Goal: Check status: Check status

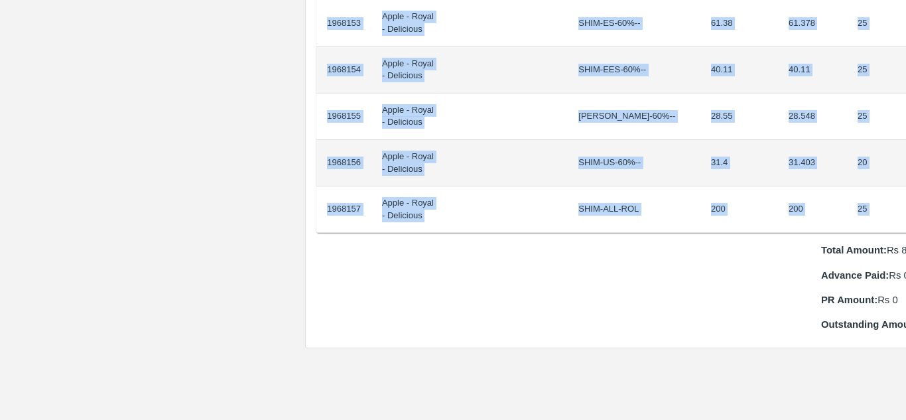
scroll to position [1286, 28]
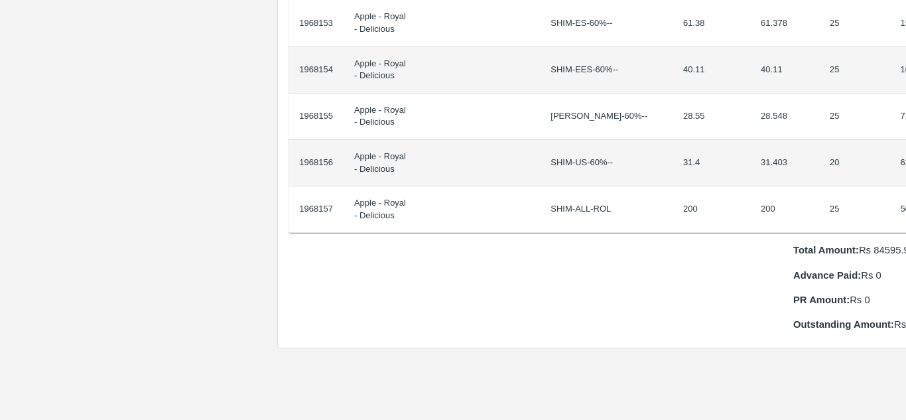
drag, startPoint x: 326, startPoint y: 221, endPoint x: 905, endPoint y: 186, distance: 580.1
click at [905, 186] on div "Supply Chain Purchase Order - 172837 Payment Requests Edit View Logs View Trace…" at bounding box center [453, 210] width 906 height 420
copy thead "ID Product Brand/[PERSON_NAME] Expected Weight (Kgs) Actual Weight (Kgs) Agreed…"
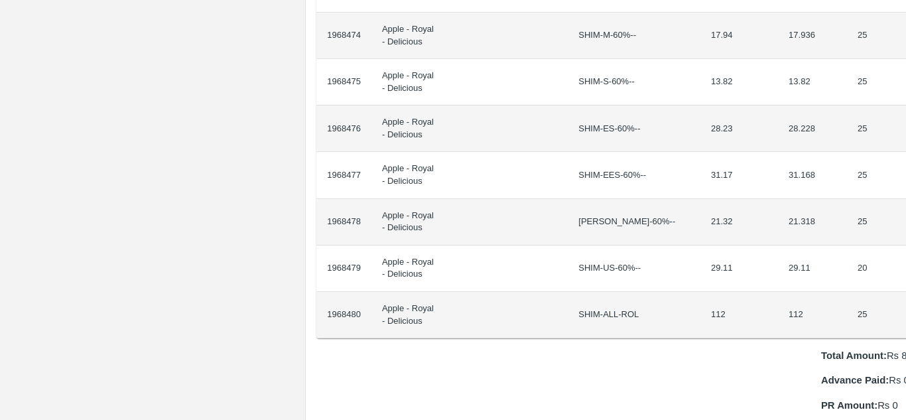
scroll to position [1134, 28]
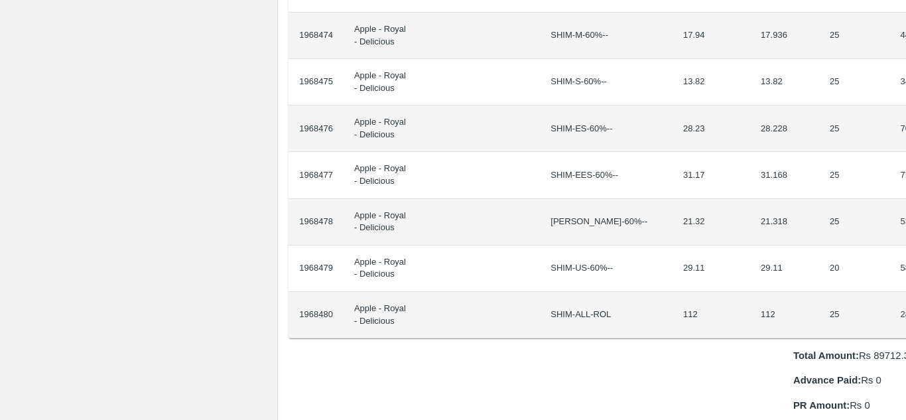
drag, startPoint x: 327, startPoint y: 223, endPoint x: 905, endPoint y: 286, distance: 581.6
click at [905, 286] on div "Supply Chain Purchase Order - 172851 Payment Requests Edit View Logs View Trace…" at bounding box center [453, 210] width 906 height 420
copy thead "ID Product Brand/[PERSON_NAME] Expected Weight (Kgs) Actual Weight (Kgs) Agreed…"
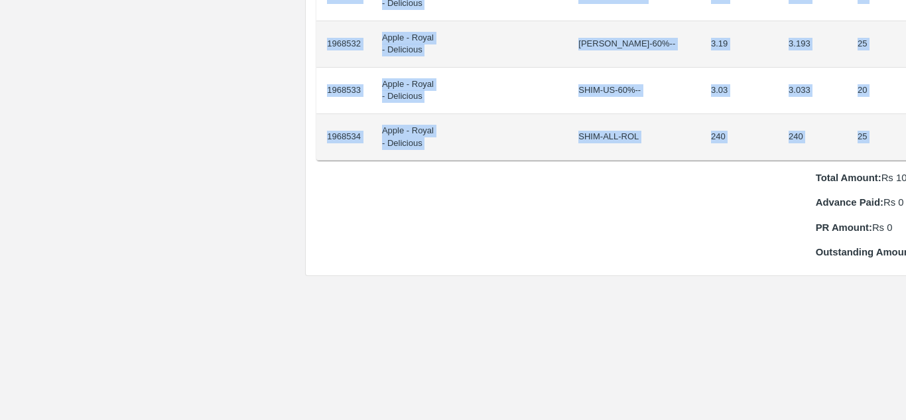
scroll to position [1312, 28]
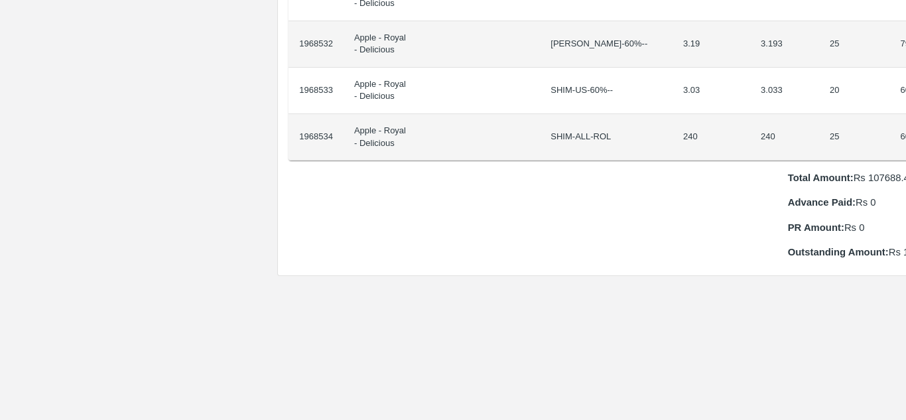
drag, startPoint x: 326, startPoint y: 226, endPoint x: 905, endPoint y: 107, distance: 591.0
click at [905, 107] on div "Supply Chain Purchase Order - 172852 Payment Requests Edit View Logs View Trace…" at bounding box center [453, 210] width 906 height 420
copy thead "ID Product Brand/[PERSON_NAME] Expected Weight (Kgs) Actual Weight (Kgs) Agreed…"
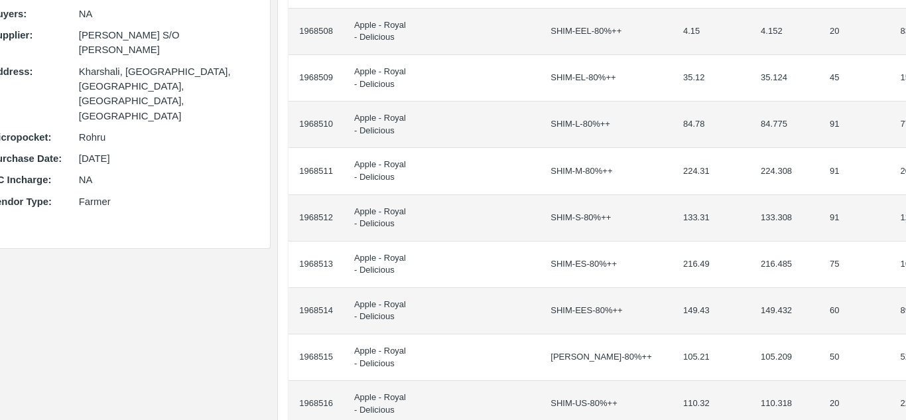
scroll to position [0, 28]
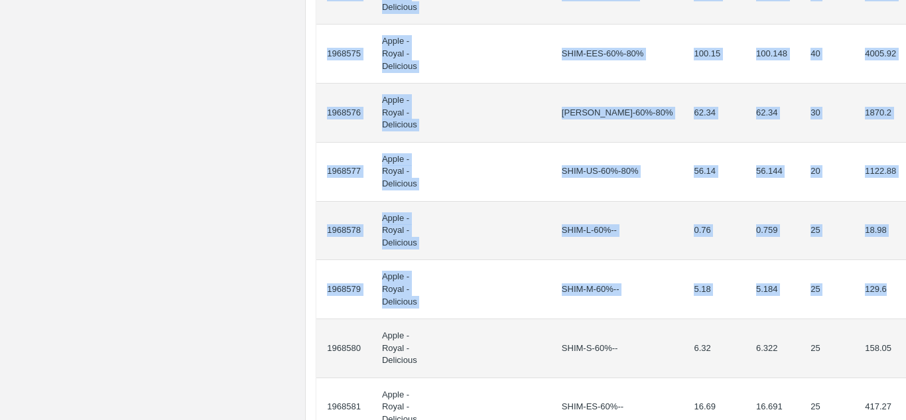
scroll to position [947, 0]
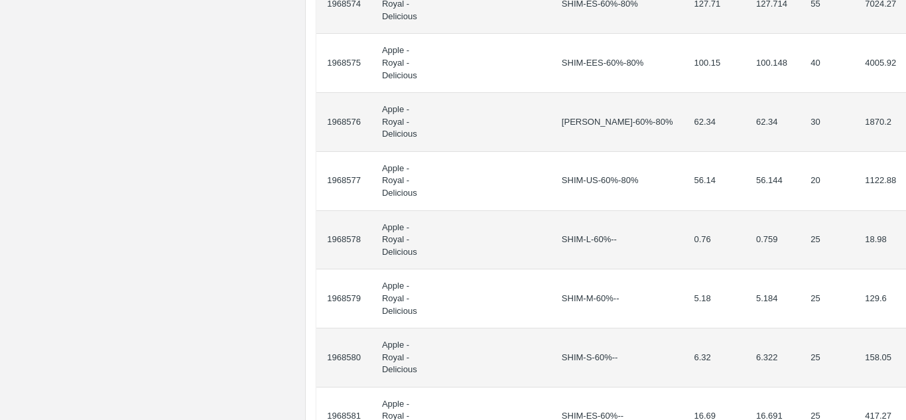
drag, startPoint x: 327, startPoint y: 235, endPoint x: 891, endPoint y: 356, distance: 576.5
copy thead "ID Product Brand/[PERSON_NAME] Expected Weight (Kgs) Actual Weight (Kgs) Agreed…"
